Goal: Find specific page/section: Find specific page/section

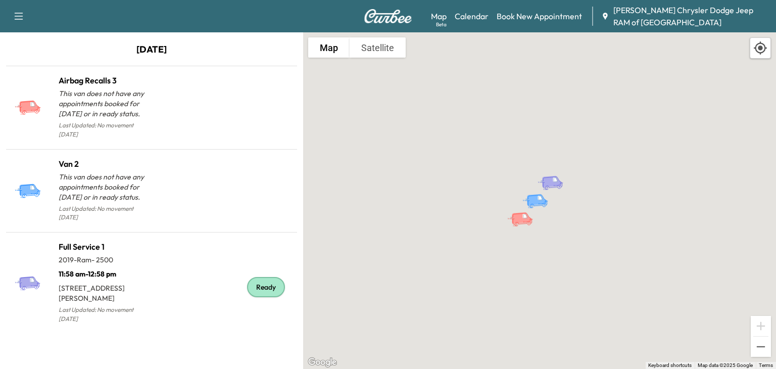
click at [600, 221] on div "To activate drag with keyboard, press Alt + Enter. Once in keyboard drag state,…" at bounding box center [539, 200] width 473 height 336
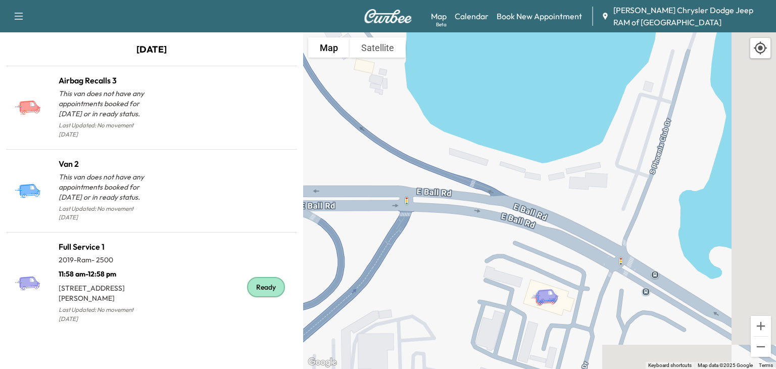
click at [381, 49] on button "Satellite" at bounding box center [377, 47] width 56 height 20
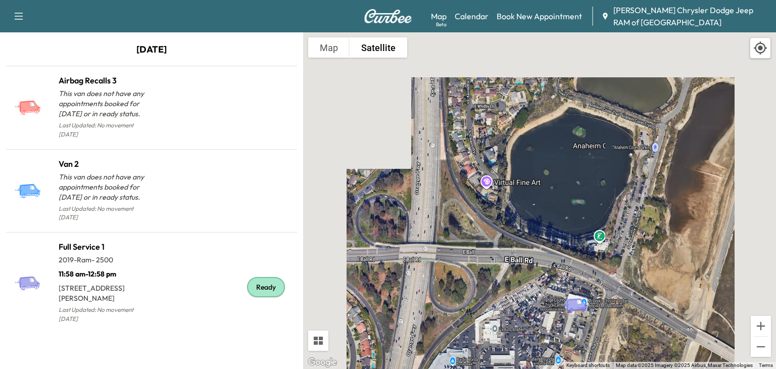
click at [321, 62] on div "To activate drag with keyboard, press Alt + Enter. Once in keyboard drag state,…" at bounding box center [539, 200] width 473 height 336
click at [322, 38] on button "Map" at bounding box center [328, 47] width 41 height 20
click at [323, 55] on button "Map" at bounding box center [328, 47] width 41 height 20
click at [337, 79] on div "To activate drag with keyboard, press Alt + Enter. Once in keyboard drag state,…" at bounding box center [539, 200] width 473 height 336
click at [337, 50] on button "Map" at bounding box center [328, 47] width 41 height 20
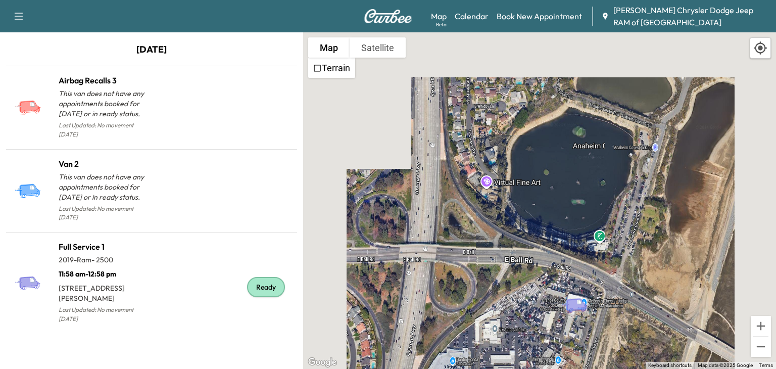
click at [335, 44] on button "Map" at bounding box center [328, 47] width 41 height 20
click at [381, 46] on button "Satellite" at bounding box center [377, 47] width 56 height 20
click at [392, 86] on div "To activate drag with keyboard, press Alt + Enter. Once in keyboard drag state,…" at bounding box center [539, 200] width 473 height 336
click at [373, 71] on div "To activate drag with keyboard, press Alt + Enter. Once in keyboard drag state,…" at bounding box center [539, 200] width 473 height 336
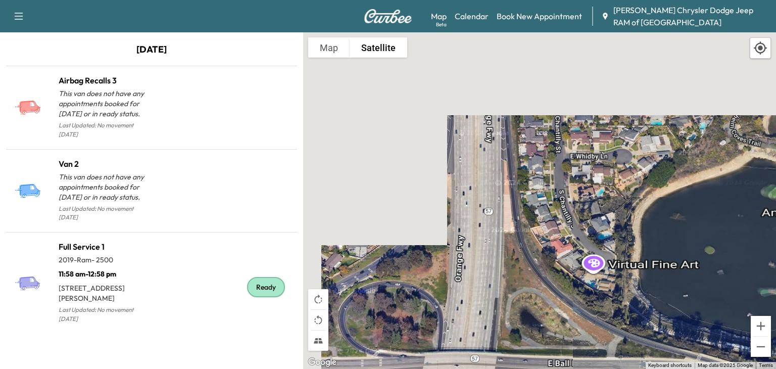
click at [393, 50] on button "Satellite" at bounding box center [378, 47] width 58 height 20
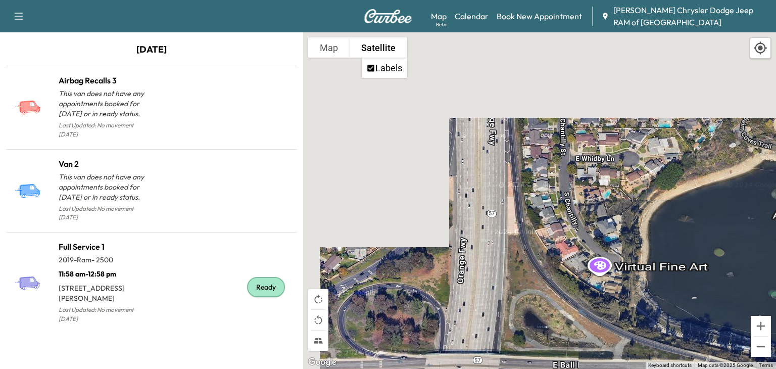
click at [377, 77] on li "Labels" at bounding box center [384, 68] width 43 height 18
click at [319, 55] on button "Map" at bounding box center [328, 47] width 41 height 20
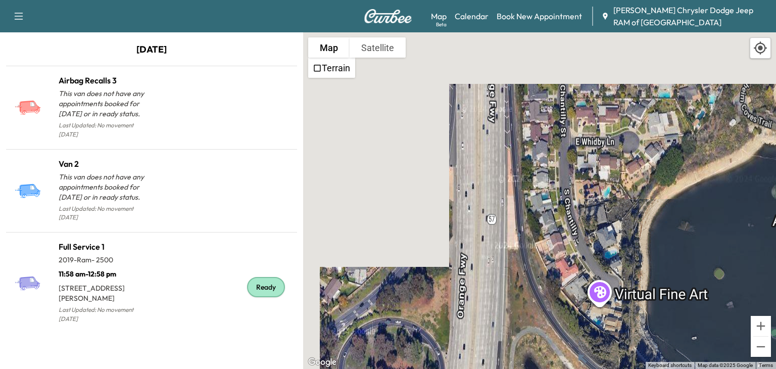
click at [329, 35] on div "To activate drag with keyboard, press Alt + Enter. Once in keyboard drag state,…" at bounding box center [539, 200] width 473 height 336
click at [331, 48] on button "Map" at bounding box center [328, 47] width 41 height 20
click at [317, 53] on button "Map" at bounding box center [328, 47] width 41 height 20
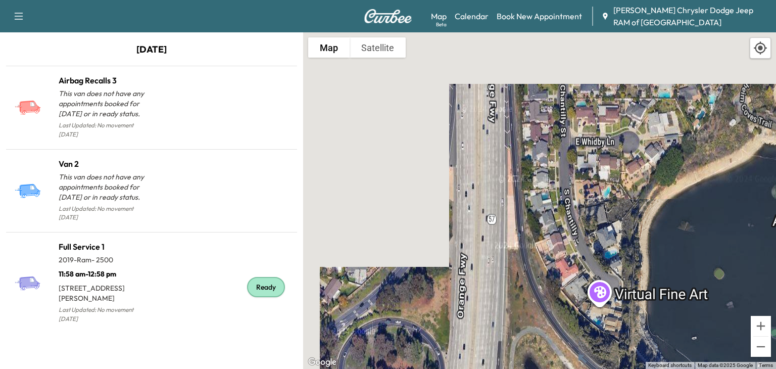
click at [317, 53] on button "Map" at bounding box center [328, 47] width 41 height 20
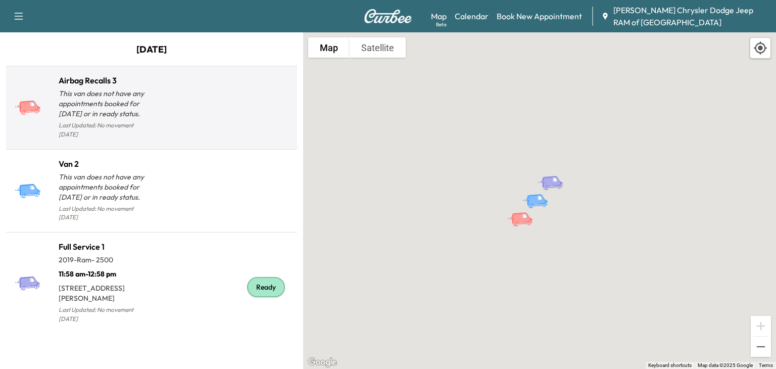
click at [228, 133] on div "Airbag Recalls 3 This van does not have any appointments booked for today or in…" at bounding box center [151, 107] width 287 height 75
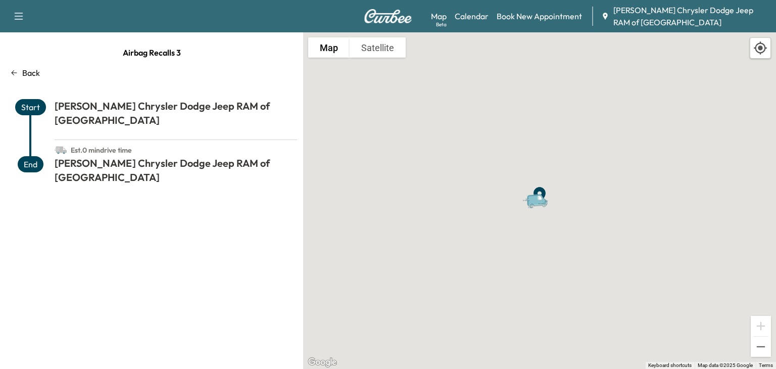
click at [228, 140] on div "Est. 0 min drive time" at bounding box center [176, 148] width 242 height 16
click at [440, 17] on link "Map Beta" at bounding box center [439, 16] width 16 height 12
